Goal: Task Accomplishment & Management: Manage account settings

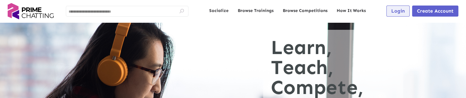
click at [400, 10] on span "Login" at bounding box center [397, 11] width 13 height 6
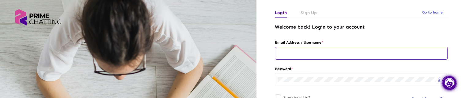
click at [292, 46] on div at bounding box center [361, 53] width 167 height 14
click at [293, 52] on input "text" at bounding box center [361, 53] width 167 height 5
type input "**********"
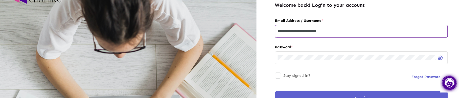
scroll to position [61, 0]
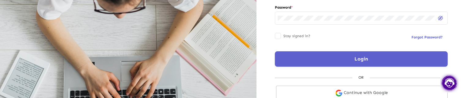
click at [313, 63] on button "Login" at bounding box center [361, 58] width 173 height 15
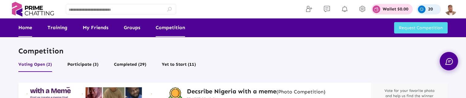
click at [27, 30] on link "Home" at bounding box center [25, 27] width 14 height 18
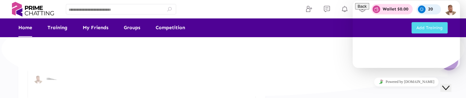
click at [450, 84] on icon "Close Chat This icon closes the chat window." at bounding box center [445, 87] width 7 height 7
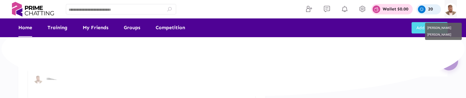
click at [453, 11] on img at bounding box center [451, 9] width 12 height 12
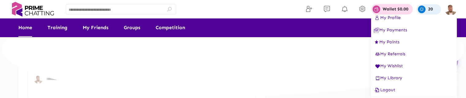
scroll to position [7, 0]
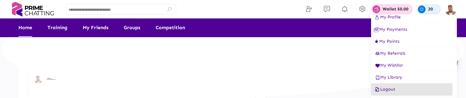
click at [392, 90] on span "Logout" at bounding box center [384, 88] width 21 height 5
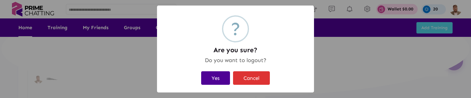
click at [362, 61] on div "? Are you sure? × Do you want to logout? Yes Cancel" at bounding box center [235, 49] width 471 height 98
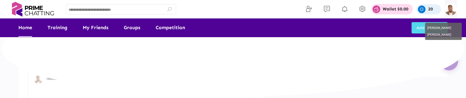
click at [452, 8] on img at bounding box center [451, 9] width 12 height 12
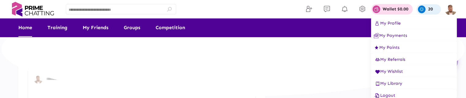
click at [388, 94] on span "Logout" at bounding box center [384, 95] width 21 height 5
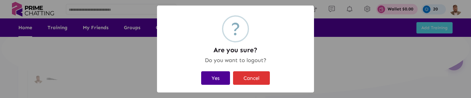
click at [214, 76] on button "Yes" at bounding box center [215, 77] width 29 height 13
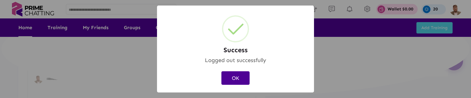
click at [240, 77] on div "Success × Logged out successfully OK Cancel" at bounding box center [235, 49] width 471 height 98
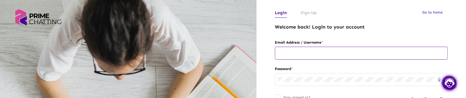
click at [313, 56] on div at bounding box center [361, 53] width 167 height 14
click at [296, 54] on input "text" at bounding box center [361, 53] width 167 height 5
click at [350, 52] on input "**********" at bounding box center [361, 53] width 167 height 5
type input "**********"
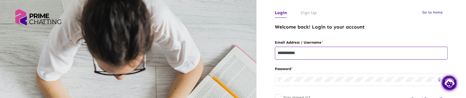
scroll to position [61, 0]
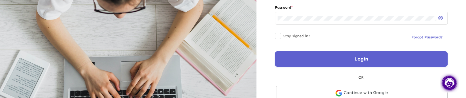
click at [296, 59] on button "Login" at bounding box center [361, 58] width 173 height 15
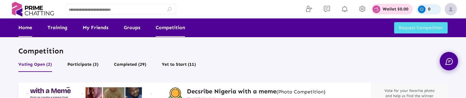
click at [26, 29] on link "Home" at bounding box center [25, 27] width 14 height 18
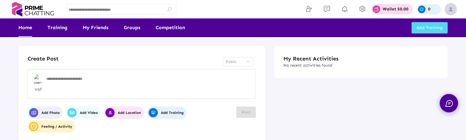
click at [231, 61] on span "Public" at bounding box center [231, 61] width 11 height 4
click at [239, 62] on div "Public" at bounding box center [236, 61] width 20 height 7
click at [242, 63] on div "Public" at bounding box center [236, 61] width 20 height 7
click at [247, 62] on div "Select Privacy" at bounding box center [248, 61] width 4 height 7
click at [250, 60] on div "Select Privacy" at bounding box center [248, 61] width 4 height 7
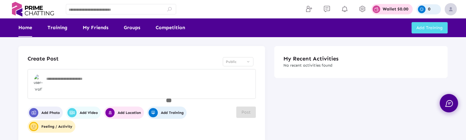
click at [248, 60] on div "Select Privacy" at bounding box center [248, 61] width 2 height 2
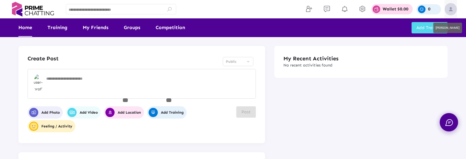
click at [454, 10] on img at bounding box center [451, 9] width 12 height 12
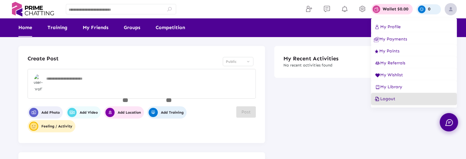
click at [396, 97] on button "Logout" at bounding box center [414, 99] width 86 height 12
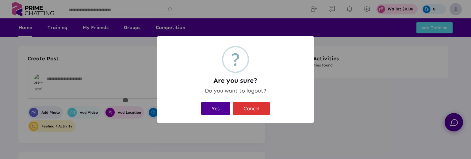
click at [222, 97] on button "Yes" at bounding box center [215, 108] width 29 height 13
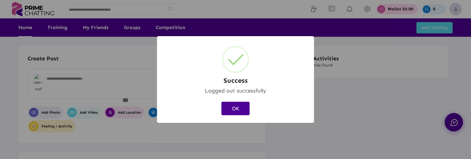
click at [238, 97] on button "OK" at bounding box center [235, 108] width 28 height 13
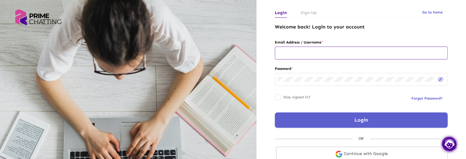
click at [287, 53] on input "text" at bounding box center [361, 53] width 167 height 5
type input "**********"
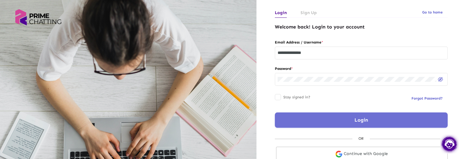
click at [323, 97] on button "Login" at bounding box center [361, 120] width 173 height 15
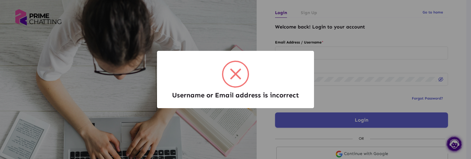
click at [254, 92] on h2 "Username or Email address is incorrect" at bounding box center [235, 95] width 127 height 8
click at [372, 84] on div "Username or Email address is incorrect × OK Cancel" at bounding box center [235, 79] width 471 height 159
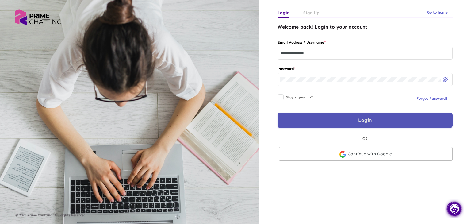
click at [310, 15] on link "Sign Up" at bounding box center [311, 13] width 16 height 10
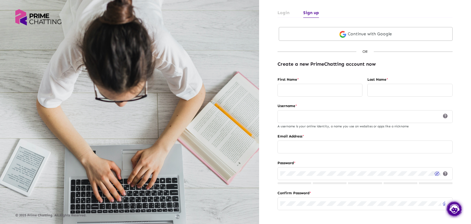
click at [284, 15] on link "Login" at bounding box center [283, 13] width 12 height 10
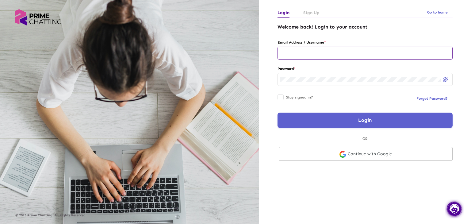
click at [304, 51] on input "text" at bounding box center [365, 53] width 170 height 5
type input "**********"
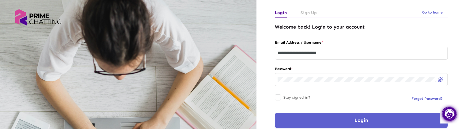
click at [307, 97] on button "Login" at bounding box center [361, 120] width 173 height 15
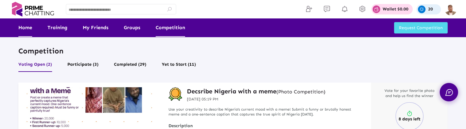
click at [28, 28] on link "Home" at bounding box center [25, 27] width 14 height 18
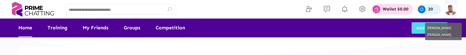
click at [451, 10] on img at bounding box center [451, 9] width 12 height 12
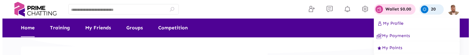
scroll to position [51, 0]
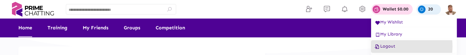
click at [391, 46] on span "Logout" at bounding box center [384, 45] width 21 height 5
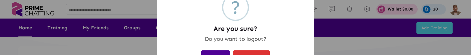
scroll to position [37, 0]
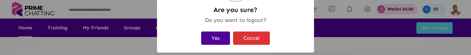
click at [204, 36] on button "Yes" at bounding box center [215, 37] width 29 height 13
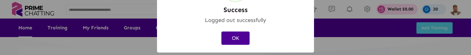
click at [229, 40] on button "OK" at bounding box center [235, 37] width 28 height 13
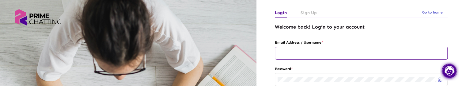
click at [288, 53] on input "text" at bounding box center [361, 53] width 167 height 5
click at [335, 55] on input "text" at bounding box center [361, 53] width 167 height 5
type input "**********"
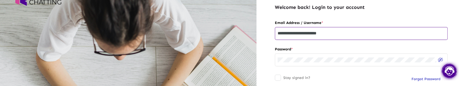
scroll to position [61, 0]
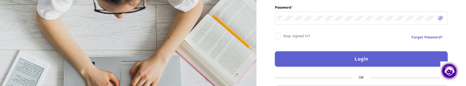
click at [342, 60] on button "Login" at bounding box center [361, 58] width 173 height 15
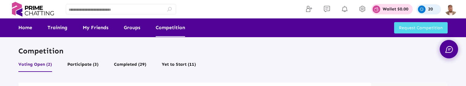
drag, startPoint x: 26, startPoint y: 29, endPoint x: 37, endPoint y: 36, distance: 12.9
click at [26, 29] on link "Home" at bounding box center [25, 27] width 14 height 18
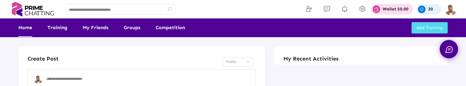
click at [244, 61] on div "Public" at bounding box center [236, 61] width 20 height 7
click at [228, 62] on span "Public" at bounding box center [231, 61] width 11 height 4
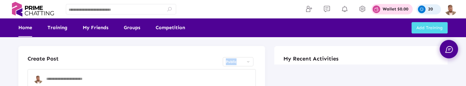
click at [235, 61] on span "Public" at bounding box center [231, 61] width 11 height 4
click at [235, 63] on span "Public" at bounding box center [231, 61] width 11 height 4
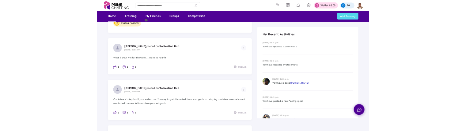
scroll to position [92, 0]
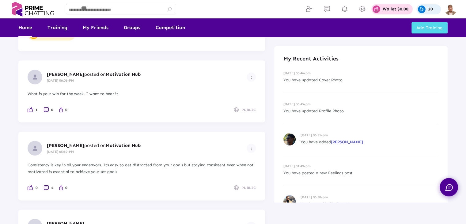
click at [11, 76] on div "Create Post Public Add Photo Add Video Add Location Add Training Feeling / Acti…" at bounding box center [233, 222] width 466 height 629
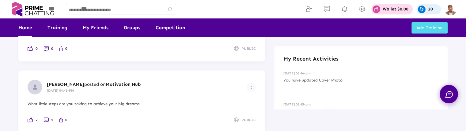
scroll to position [307, 0]
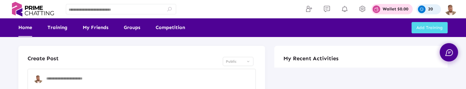
click at [238, 62] on div "Public" at bounding box center [236, 61] width 20 height 7
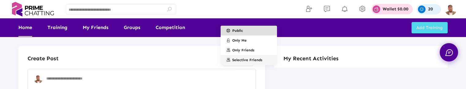
click at [238, 62] on span "Selective Friends" at bounding box center [247, 60] width 30 height 10
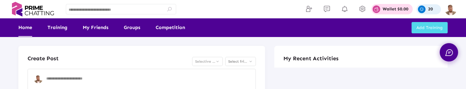
click at [215, 60] on span "Selective Friends" at bounding box center [210, 61] width 30 height 4
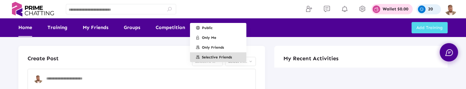
click at [170, 52] on div at bounding box center [233, 44] width 466 height 89
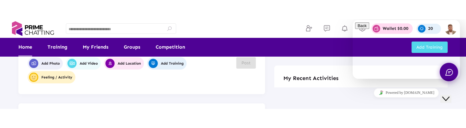
scroll to position [92, 0]
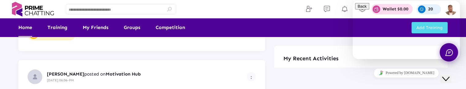
drag, startPoint x: 11, startPoint y: 11, endPoint x: 451, endPoint y: 76, distance: 445.2
click at [450, 75] on icon "Close Chat This icon closes the chat window." at bounding box center [445, 78] width 7 height 7
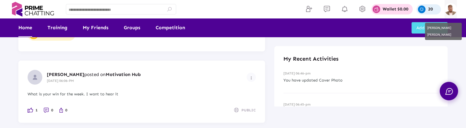
click at [453, 12] on img at bounding box center [451, 9] width 12 height 12
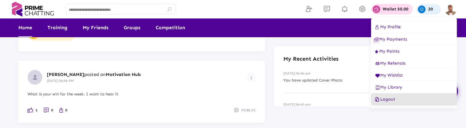
click at [391, 89] on span "Logout" at bounding box center [384, 98] width 21 height 5
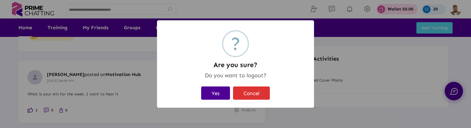
click at [226, 89] on button "Yes" at bounding box center [215, 92] width 29 height 13
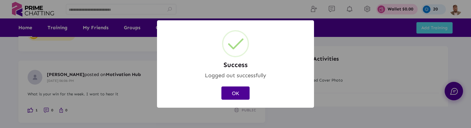
click at [232, 85] on div "OK Cancel" at bounding box center [235, 93] width 145 height 17
click at [232, 89] on button "OK" at bounding box center [235, 92] width 28 height 13
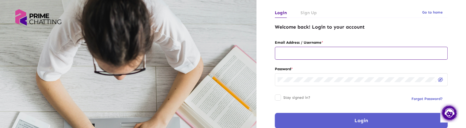
click at [292, 52] on input "text" at bounding box center [361, 53] width 167 height 5
type input "**********"
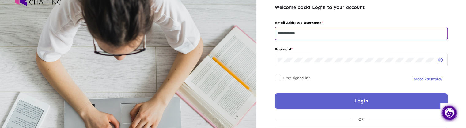
scroll to position [31, 0]
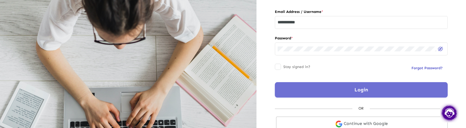
click at [339, 89] on button "Login" at bounding box center [361, 89] width 173 height 15
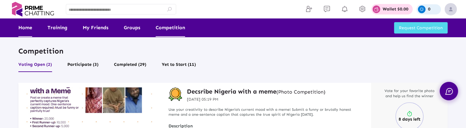
click at [27, 31] on link "Home" at bounding box center [25, 27] width 14 height 18
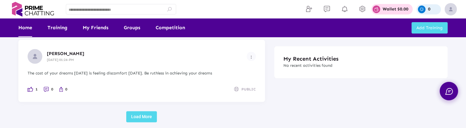
scroll to position [797, 0]
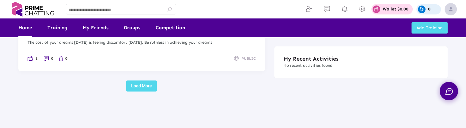
click at [134, 87] on button "Load More" at bounding box center [141, 85] width 31 height 11
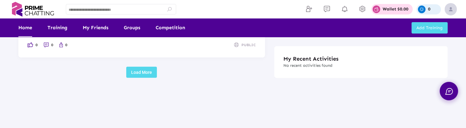
scroll to position [1523, 0]
click at [401, 9] on p "Wallet $0.00" at bounding box center [396, 9] width 26 height 4
